Goal: Obtain resource: Obtain resource

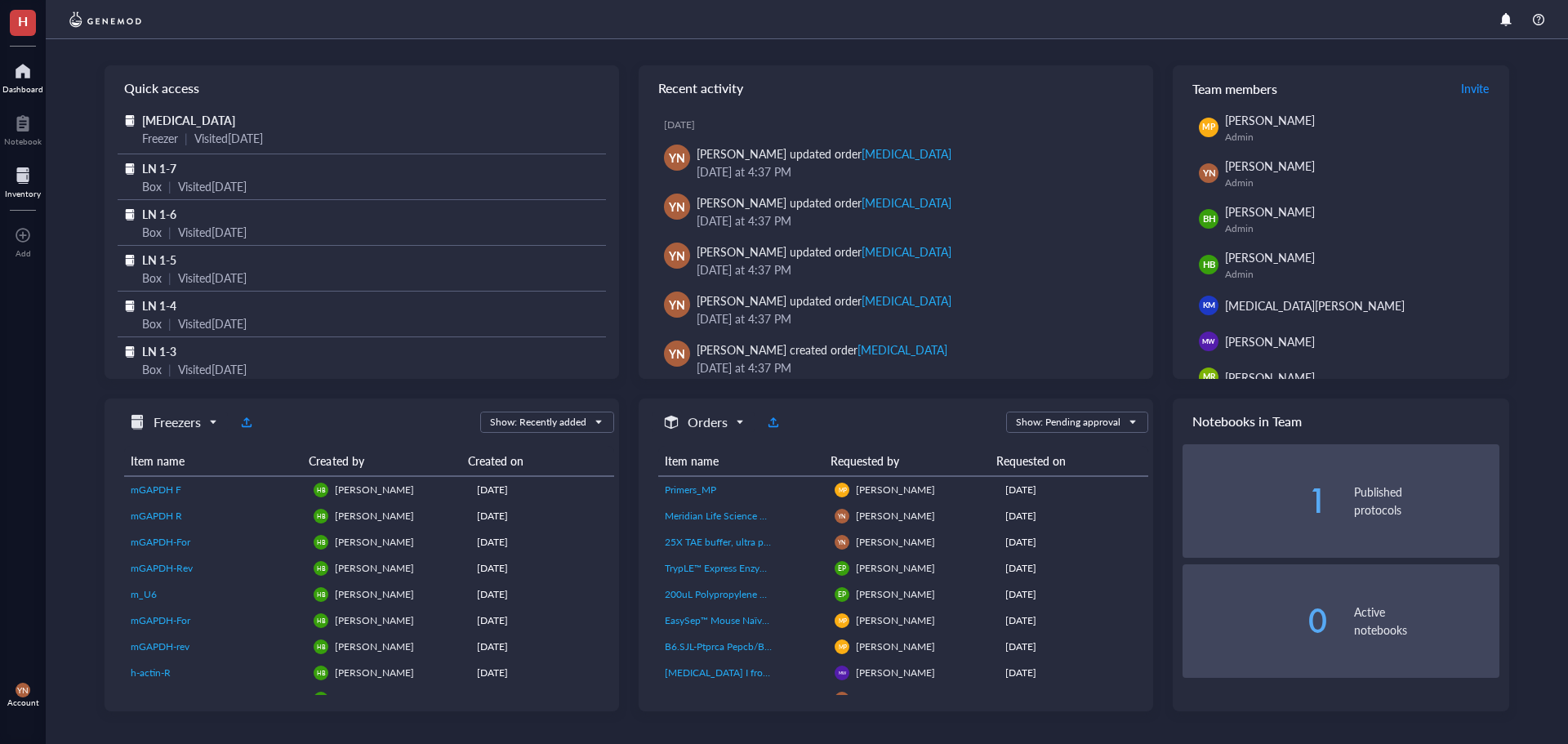
click at [33, 189] on div "Inventory" at bounding box center [23, 193] width 36 height 10
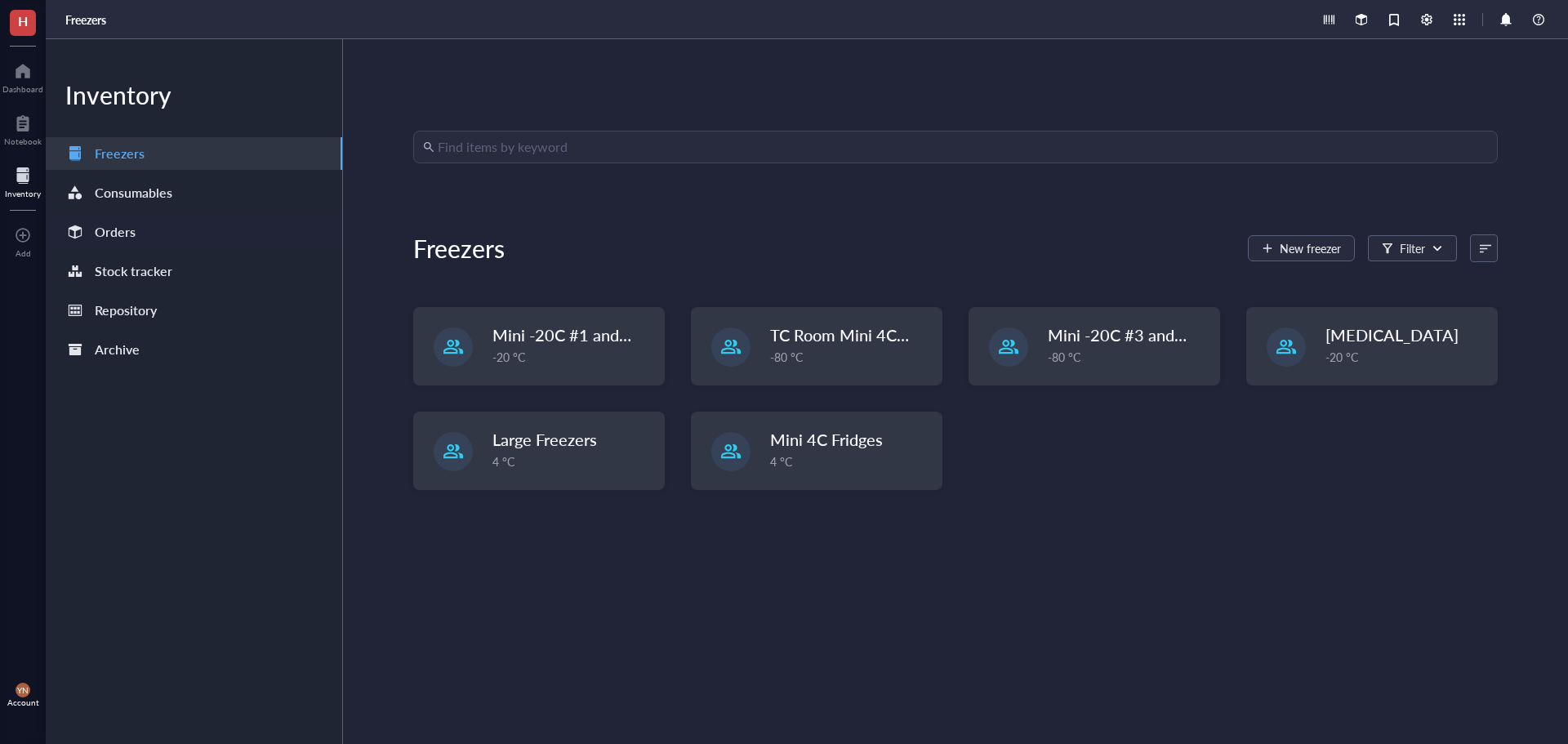
click at [120, 242] on div "Orders" at bounding box center [115, 232] width 40 height 23
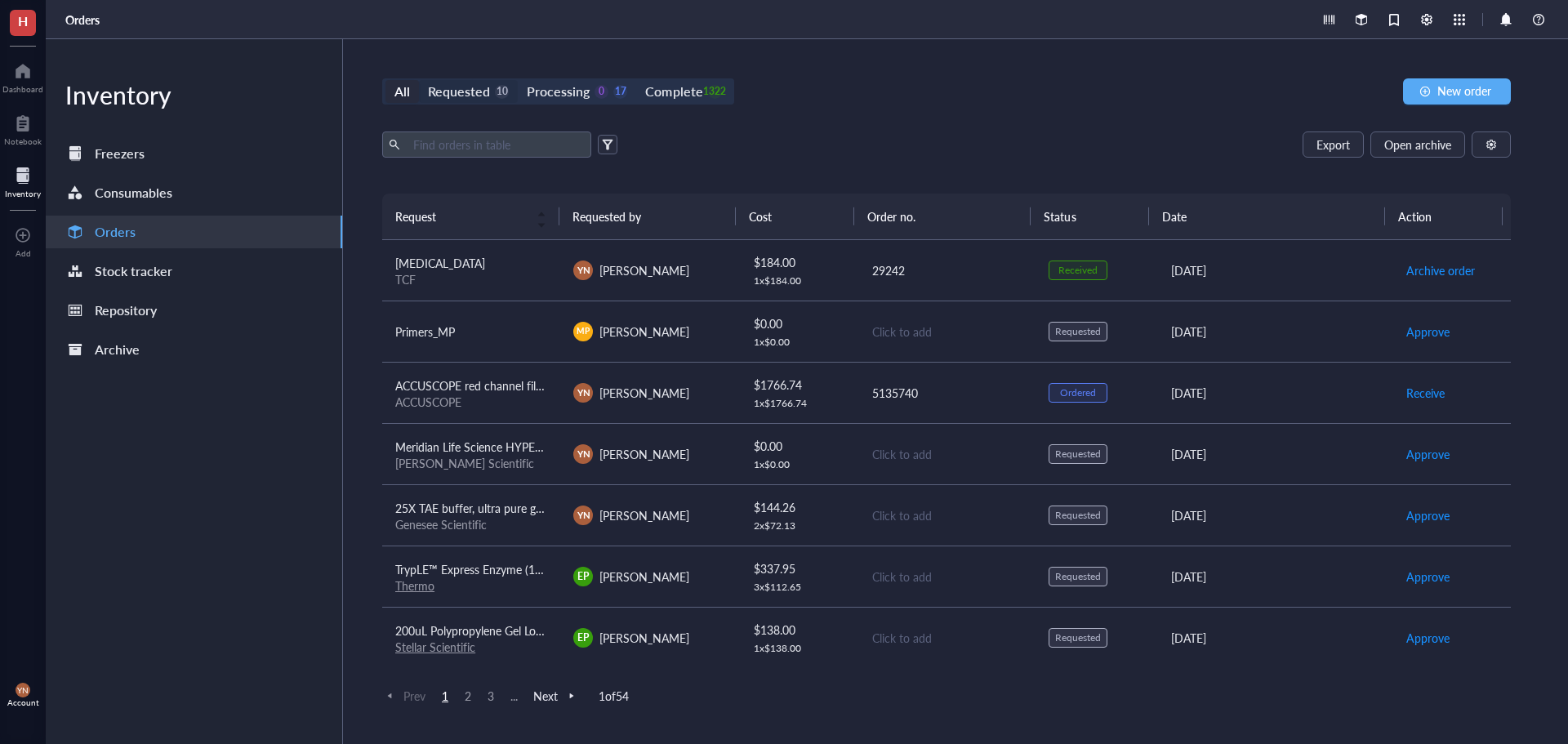
click at [457, 88] on div "Requested" at bounding box center [459, 92] width 62 height 23
click at [419, 80] on input "Requested 10" at bounding box center [419, 80] width 0 height 0
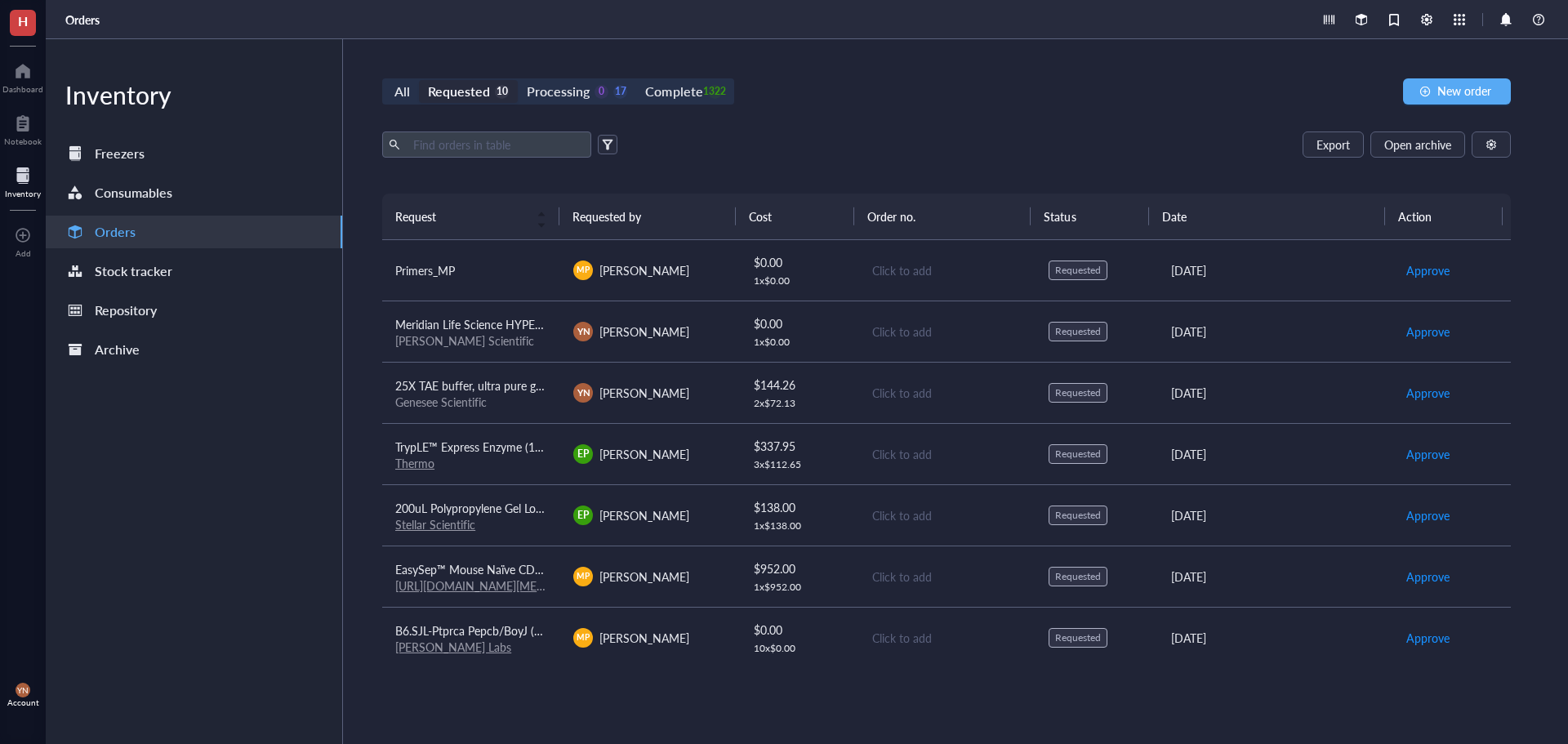
click at [897, 152] on div "Export Open archive" at bounding box center [946, 144] width 1129 height 26
